Goal: Find specific page/section: Find specific page/section

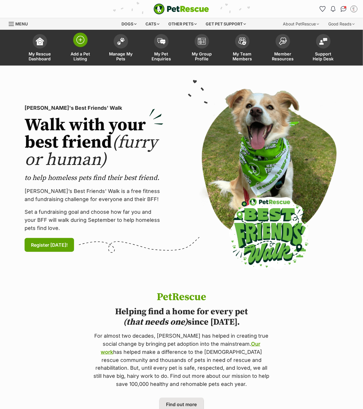
click at [79, 41] on img at bounding box center [80, 40] width 8 height 8
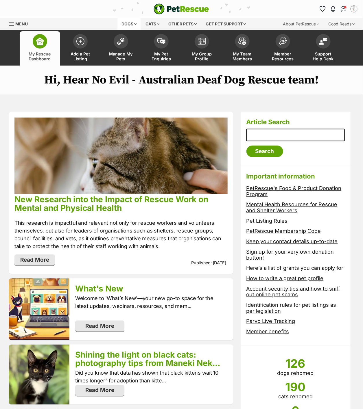
click at [135, 25] on div "Dogs" at bounding box center [128, 24] width 23 height 12
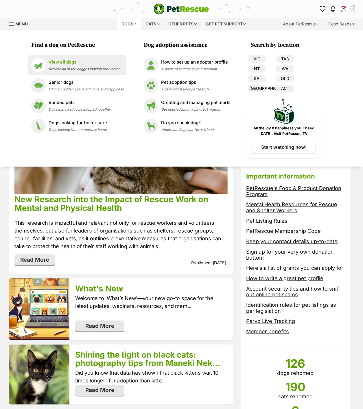
click at [54, 65] on div "View all dogs Browse all of the doggos looking for a home" at bounding box center [85, 65] width 72 height 12
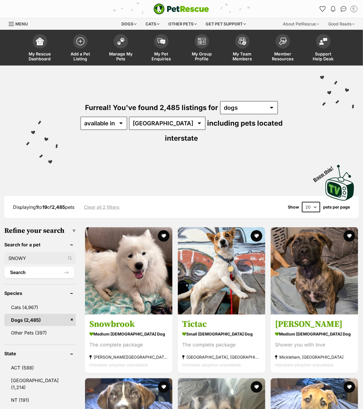
type input "SNOWY"
click at [4, 267] on button "Search" at bounding box center [39, 273] width 70 height 12
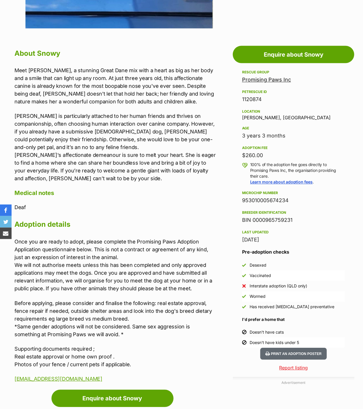
drag, startPoint x: 287, startPoint y: 200, endPoint x: 239, endPoint y: 195, distance: 49.1
click at [239, 195] on aside "Rescue group Promising Paws Inc PetRescue ID 1120874 Location Laidley, QLD Age …" at bounding box center [293, 208] width 121 height 279
copy div "953010005674234"
drag, startPoint x: 37, startPoint y: 4, endPoint x: 342, endPoint y: 27, distance: 305.9
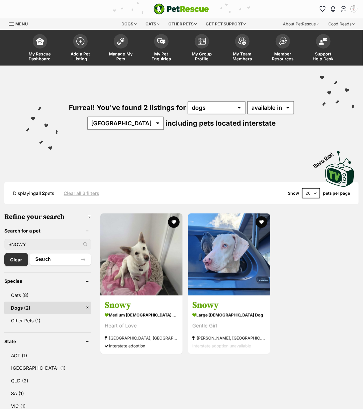
click at [27, 237] on ul "SNOWY Clear Search" at bounding box center [47, 250] width 87 height 33
click at [26, 243] on input "SNOWY" at bounding box center [47, 244] width 87 height 11
drag, startPoint x: 28, startPoint y: 243, endPoint x: 8, endPoint y: 241, distance: 20.1
click at [8, 241] on input "SNOWY" at bounding box center [47, 244] width 87 height 11
type input "MR PICKLES"
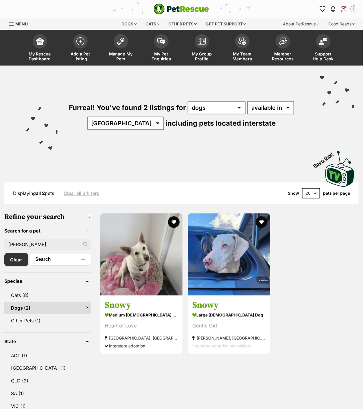
click at [29, 254] on button "Search" at bounding box center [60, 260] width 62 height 12
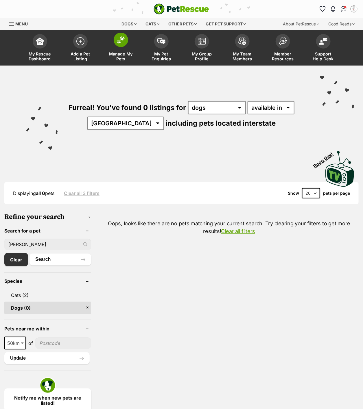
click at [123, 36] on img at bounding box center [121, 40] width 8 height 8
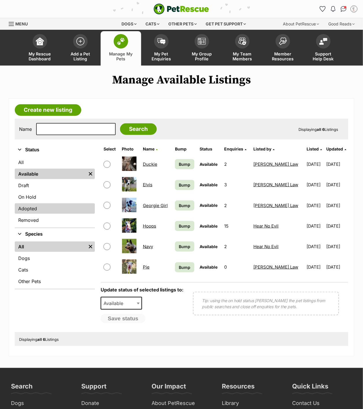
click at [33, 206] on link "Adopted" at bounding box center [55, 209] width 80 height 10
click at [105, 206] on input "checkbox" at bounding box center [107, 205] width 7 height 7
checkbox input "true"
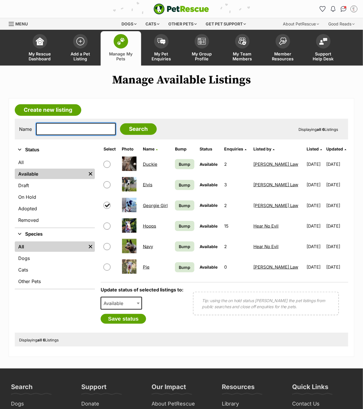
click at [63, 131] on input "text" at bounding box center [76, 129] width 80 height 12
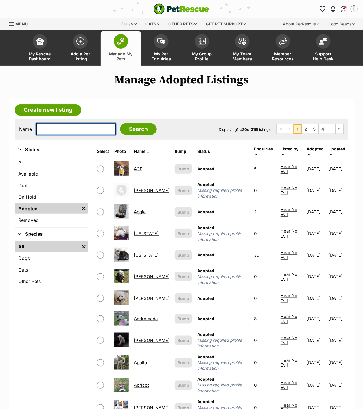
click at [58, 129] on input "text" at bounding box center [76, 129] width 80 height 12
type input "PICKLES"
click at [120, 123] on input "Search" at bounding box center [138, 129] width 37 height 12
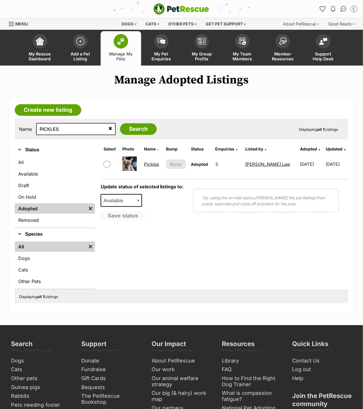
click at [154, 163] on link "Pickles" at bounding box center [151, 164] width 15 height 5
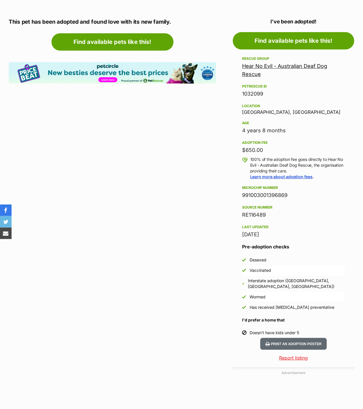
scroll to position [477, 0]
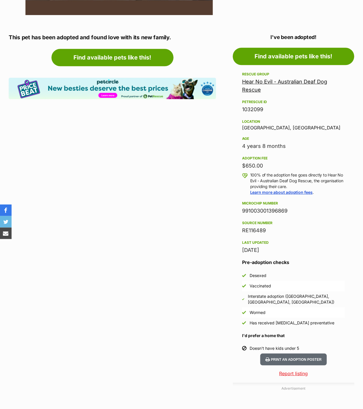
click at [253, 144] on div "4 years 8 months" at bounding box center [293, 146] width 103 height 8
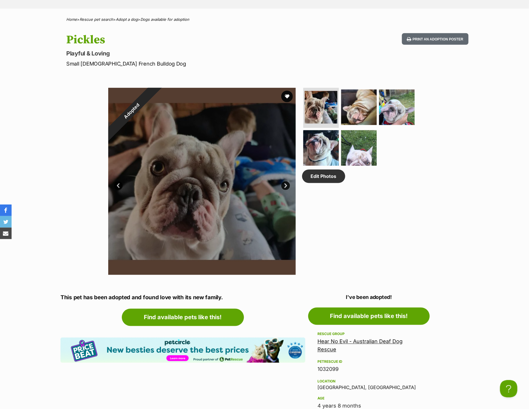
scroll to position [0, 0]
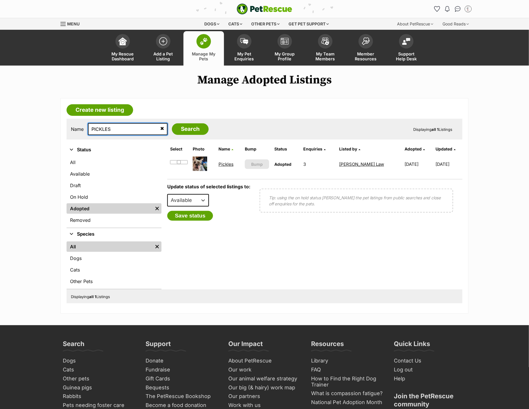
drag, startPoint x: 115, startPoint y: 130, endPoint x: 87, endPoint y: 124, distance: 28.2
click at [87, 124] on div "Name PICKLES Search" at bounding box center [140, 129] width 138 height 12
type input "POPSICL"
click at [177, 130] on input "Search" at bounding box center [190, 129] width 37 height 12
click at [228, 164] on link "Popsicle" at bounding box center [227, 164] width 18 height 5
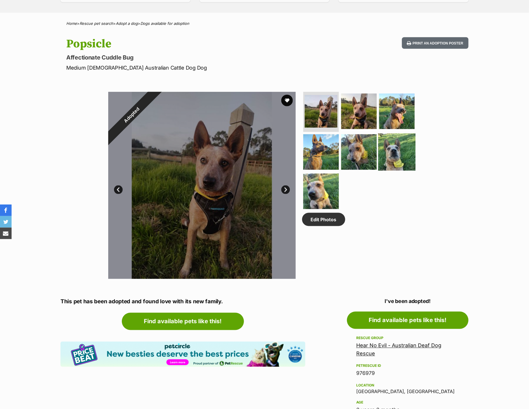
scroll to position [173, 0]
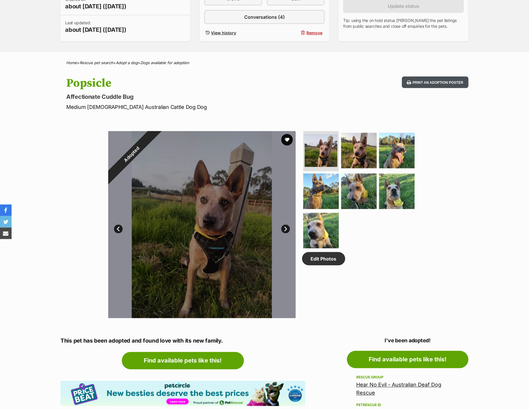
click at [433, 78] on button "Print an adoption poster" at bounding box center [435, 83] width 67 height 12
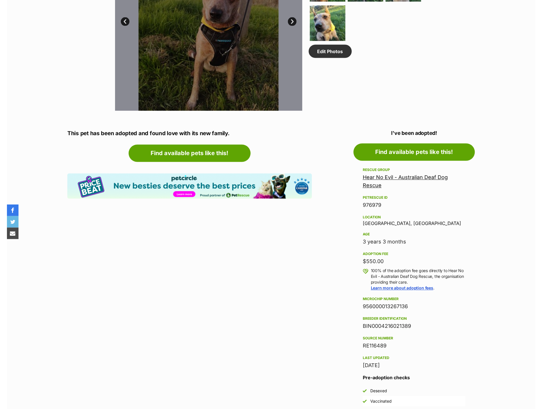
scroll to position [390, 0]
